Goal: Transaction & Acquisition: Purchase product/service

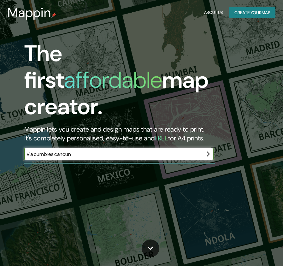
click at [184, 150] on input "via cumbres cancun" at bounding box center [112, 153] width 176 height 7
type input "[US_STATE]"
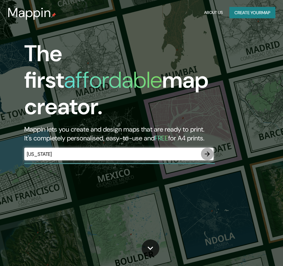
click at [206, 150] on icon "button" at bounding box center [207, 154] width 8 height 8
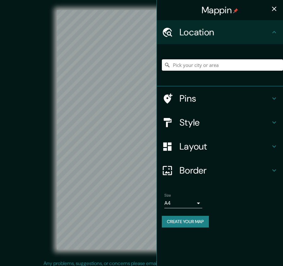
click at [195, 69] on input "Pick your city or area" at bounding box center [222, 64] width 121 height 11
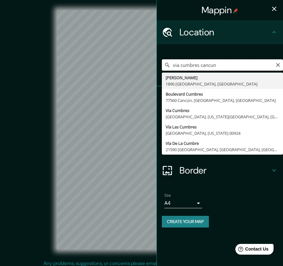
click at [201, 66] on input "via cumbres cancun" at bounding box center [222, 64] width 121 height 11
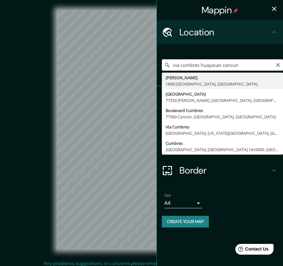
click at [201, 65] on input "via cumbres huayacan cancun" at bounding box center [222, 64] width 121 height 11
click at [191, 64] on input "via cumbres av huayacan cancun" at bounding box center [222, 64] width 121 height 11
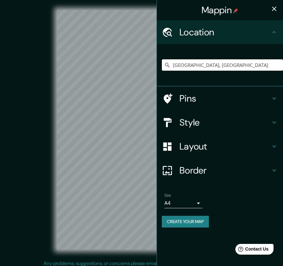
type input "[GEOGRAPHIC_DATA], [GEOGRAPHIC_DATA]"
click at [274, 6] on icon "button" at bounding box center [274, 9] width 8 height 8
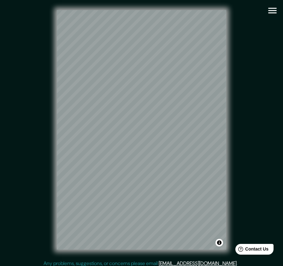
click at [242, 64] on div "© Mapbox © OpenStreetMap Improve this map" at bounding box center [141, 129] width 254 height 239
click at [38, 42] on div "© Mapbox © OpenStreetMap Improve this map" at bounding box center [141, 129] width 254 height 239
click at [152, 147] on div at bounding box center [152, 145] width 5 height 5
click at [250, 57] on div "© Mapbox © OpenStreetMap Improve this map" at bounding box center [141, 129] width 254 height 239
click at [272, 18] on button "button" at bounding box center [272, 11] width 16 height 16
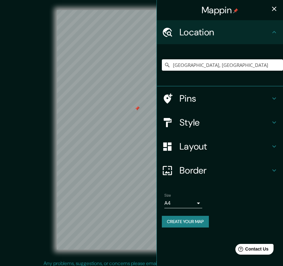
click at [188, 124] on h4 "Style" at bounding box center [224, 122] width 91 height 11
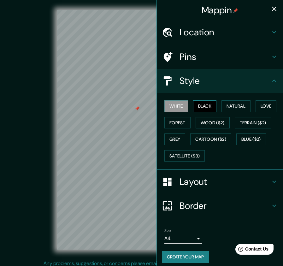
click at [205, 105] on button "Black" at bounding box center [205, 106] width 24 height 12
click at [231, 108] on button "Natural" at bounding box center [235, 106] width 29 height 12
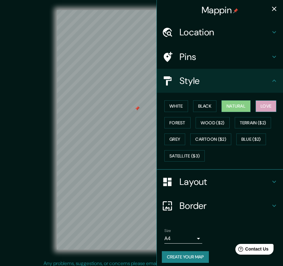
click at [259, 108] on button "Love" at bounding box center [265, 106] width 21 height 12
click at [237, 104] on button "Natural" at bounding box center [235, 106] width 29 height 12
click at [192, 155] on button "Satellite ($3)" at bounding box center [184, 156] width 40 height 12
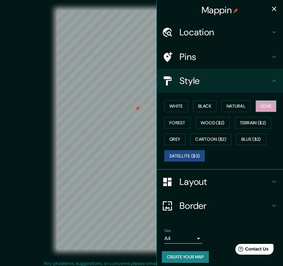
click at [271, 102] on button "Love" at bounding box center [265, 106] width 21 height 12
click at [248, 115] on div "White Black Natural Love Forest Wood ($2) Terrain ($2) Grey Cartoon ($2) Blue (…" at bounding box center [222, 131] width 121 height 66
click at [239, 112] on div "White Black Natural Love Forest Wood ($2) Terrain ($2) Grey Cartoon ($2) Blue (…" at bounding box center [222, 131] width 121 height 66
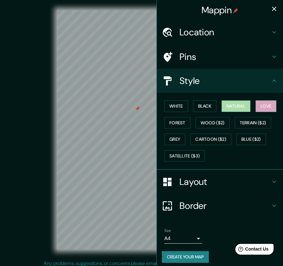
click at [237, 106] on button "Natural" at bounding box center [235, 106] width 29 height 12
click at [272, 9] on icon "button" at bounding box center [274, 9] width 8 height 8
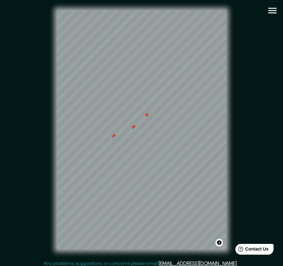
click at [132, 128] on div at bounding box center [132, 126] width 5 height 5
click at [133, 126] on div at bounding box center [132, 126] width 5 height 5
click at [134, 121] on div at bounding box center [135, 121] width 5 height 5
click at [145, 116] on div at bounding box center [146, 115] width 5 height 5
click at [113, 137] on div at bounding box center [113, 135] width 5 height 5
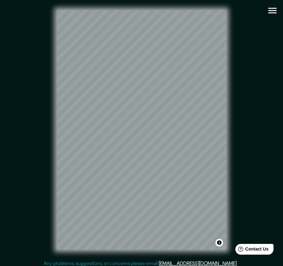
click at [265, 10] on button "button" at bounding box center [272, 11] width 16 height 16
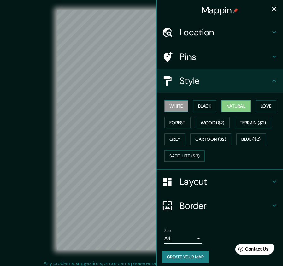
click at [178, 105] on button "White" at bounding box center [176, 106] width 24 height 12
click at [240, 41] on div "Location" at bounding box center [220, 32] width 126 height 24
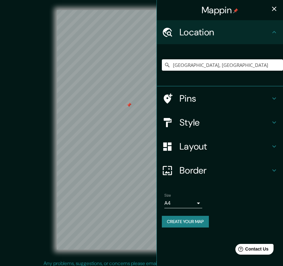
click at [242, 41] on div "Location" at bounding box center [220, 32] width 126 height 24
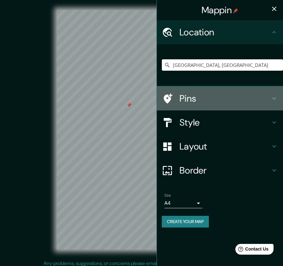
click at [216, 96] on h4 "Pins" at bounding box center [224, 98] width 91 height 11
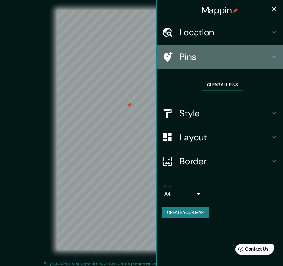
click at [233, 66] on div "Pins" at bounding box center [220, 57] width 126 height 24
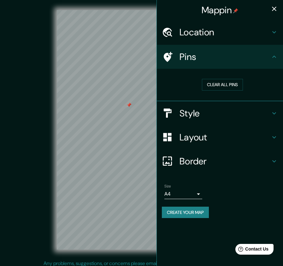
click at [210, 143] on div "Layout" at bounding box center [220, 137] width 126 height 24
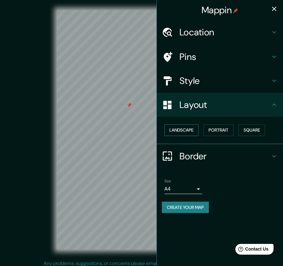
click at [190, 133] on button "Landscape" at bounding box center [181, 130] width 34 height 12
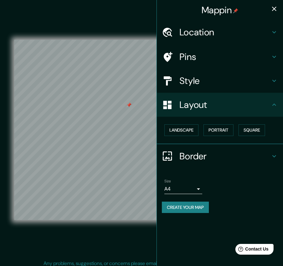
click at [275, 10] on icon "button" at bounding box center [274, 9] width 8 height 8
